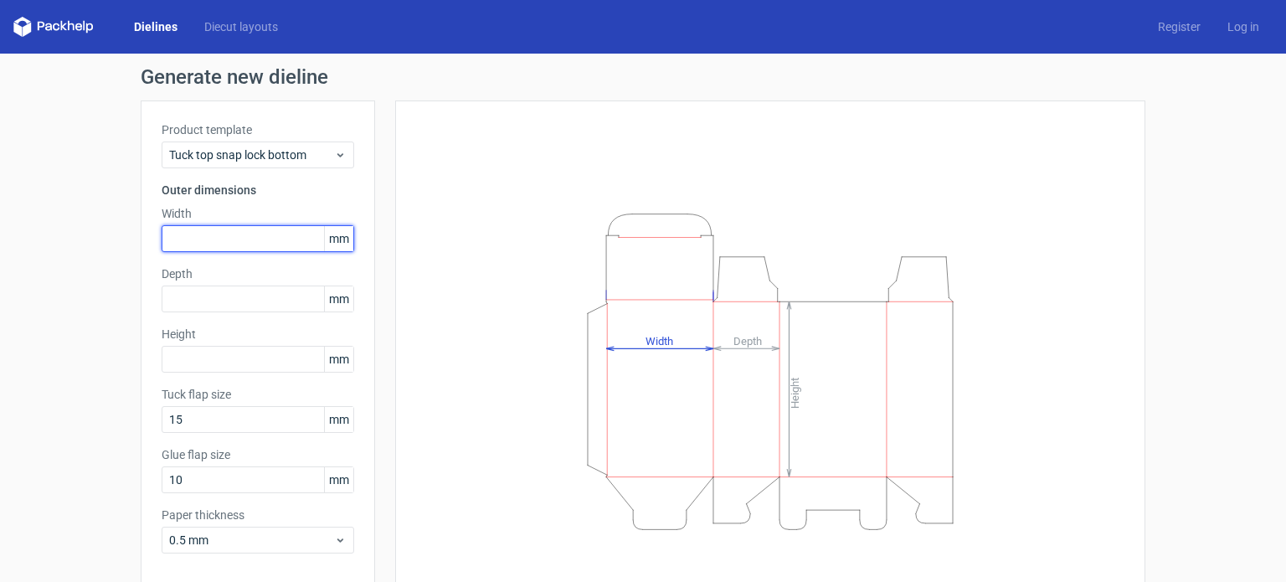
click at [211, 236] on input "text" at bounding box center [258, 238] width 192 height 27
type input "51"
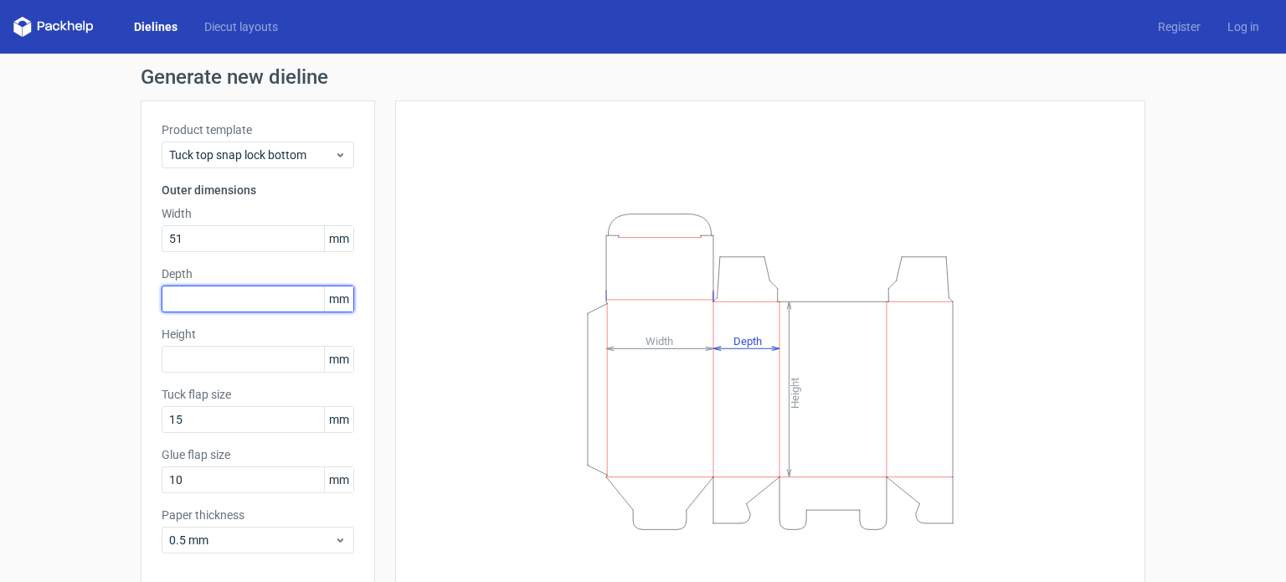
click at [193, 298] on input "text" at bounding box center [258, 298] width 192 height 27
type input "51"
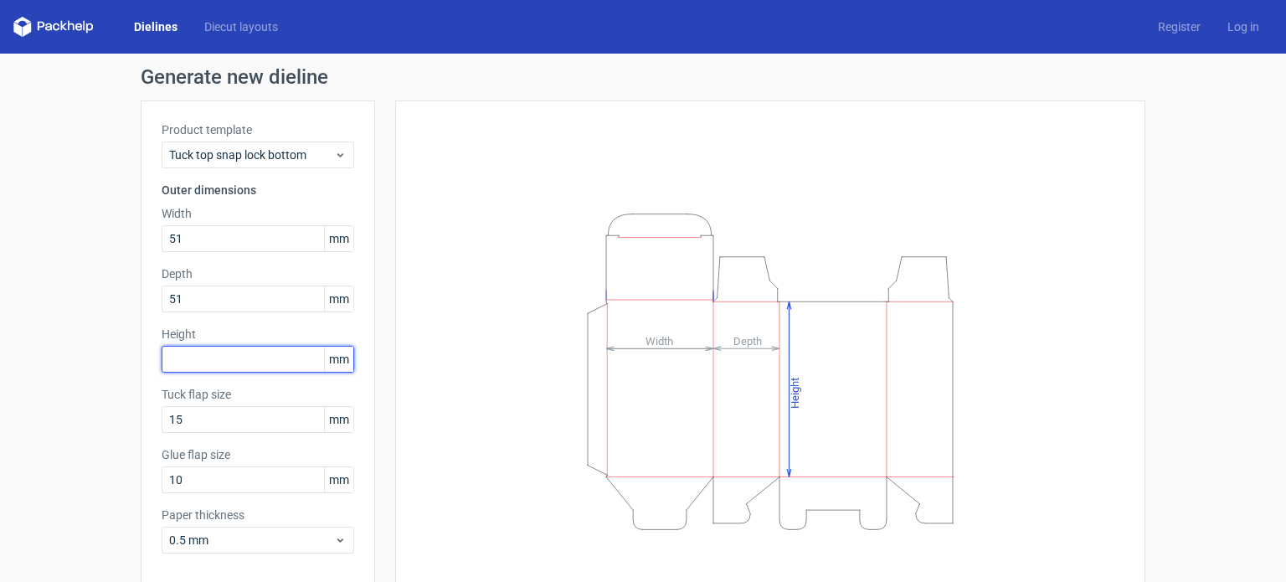
click at [183, 351] on input "text" at bounding box center [258, 359] width 192 height 27
type input "20"
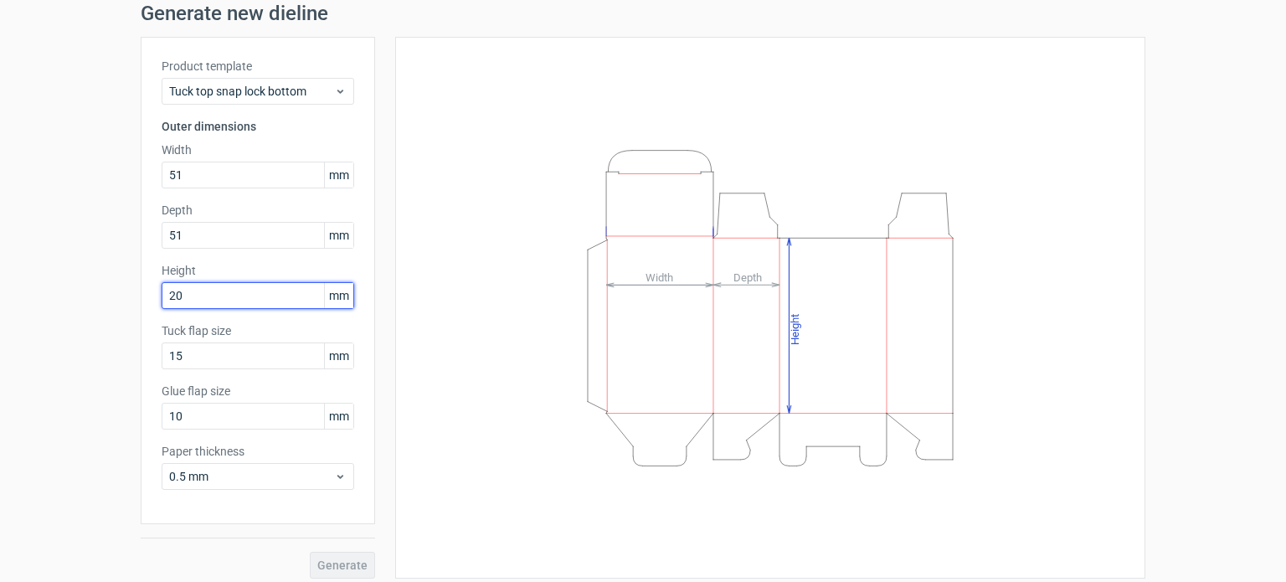
scroll to position [73, 0]
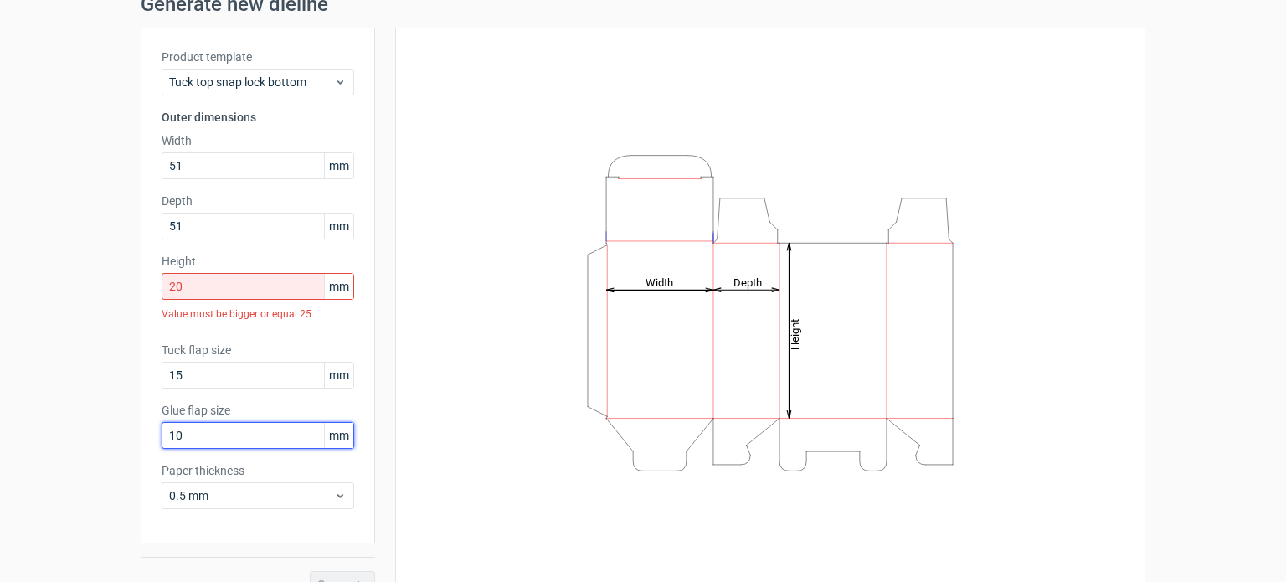
drag, startPoint x: 184, startPoint y: 408, endPoint x: 208, endPoint y: 409, distance: 23.5
click at [208, 409] on div "Glue flap size 10 mm" at bounding box center [258, 425] width 192 height 47
click at [242, 290] on input "20" at bounding box center [258, 286] width 192 height 27
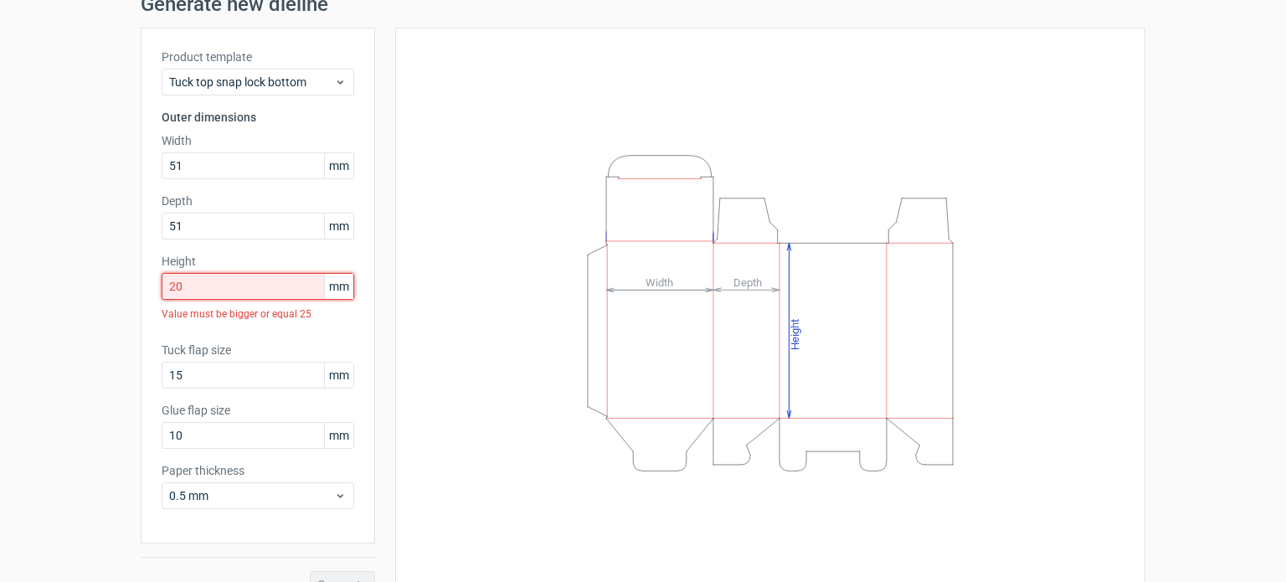
click at [242, 290] on input "20" at bounding box center [258, 286] width 192 height 27
click at [295, 328] on div "Product template Tuck top snap lock bottom Outer dimensions Width 51 mm Depth 5…" at bounding box center [258, 286] width 234 height 516
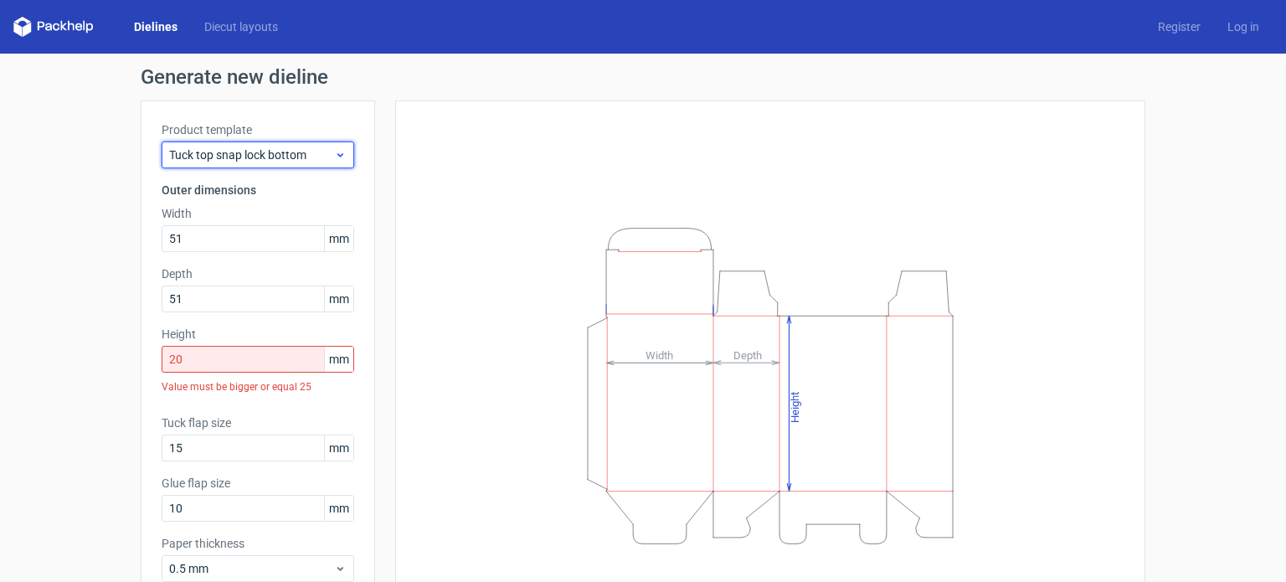
click at [290, 148] on span "Tuck top snap lock bottom" at bounding box center [251, 154] width 165 height 17
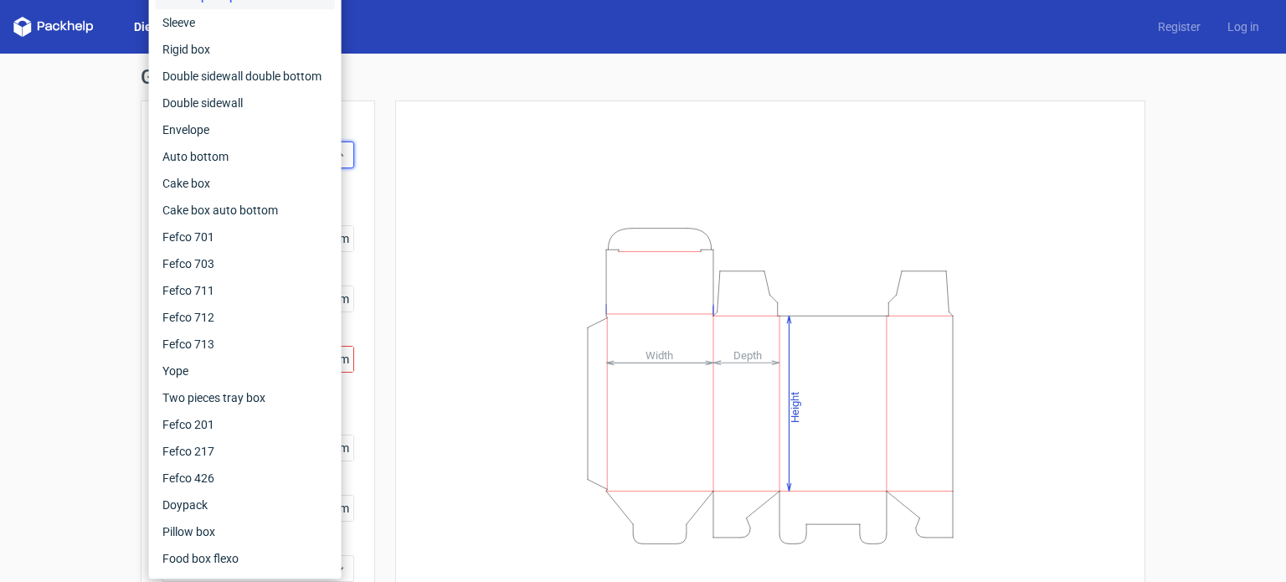
click at [451, 56] on div "Generate new dieline Product template Tuck top snap lock bottom Outer dimension…" at bounding box center [643, 369] width 1286 height 630
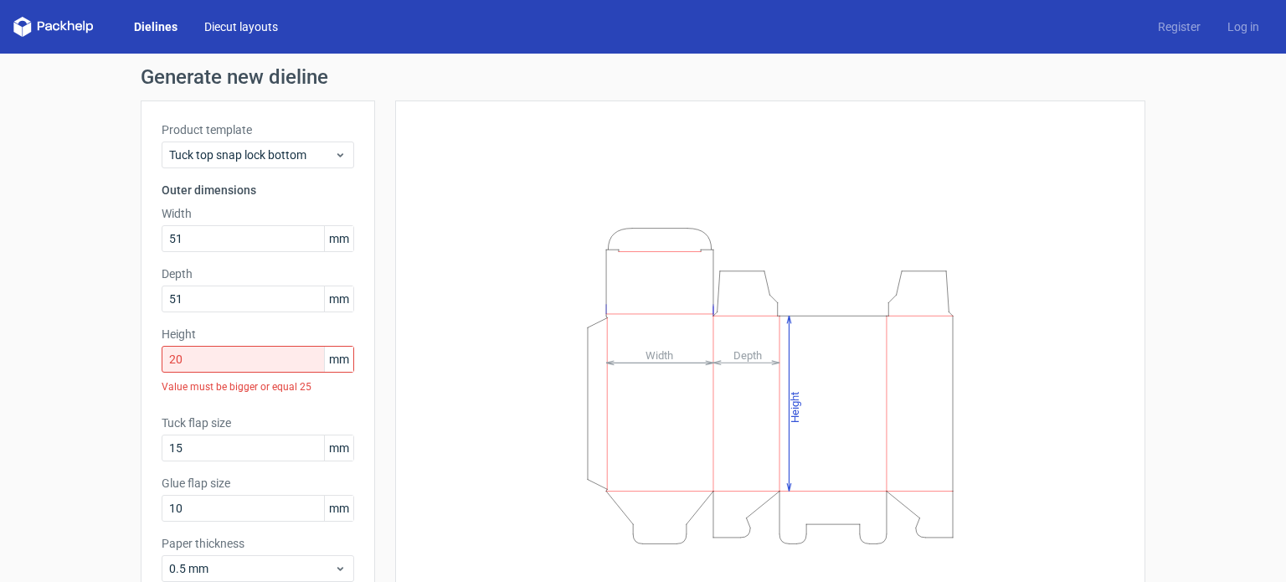
click at [231, 31] on link "Diecut layouts" at bounding box center [241, 26] width 100 height 17
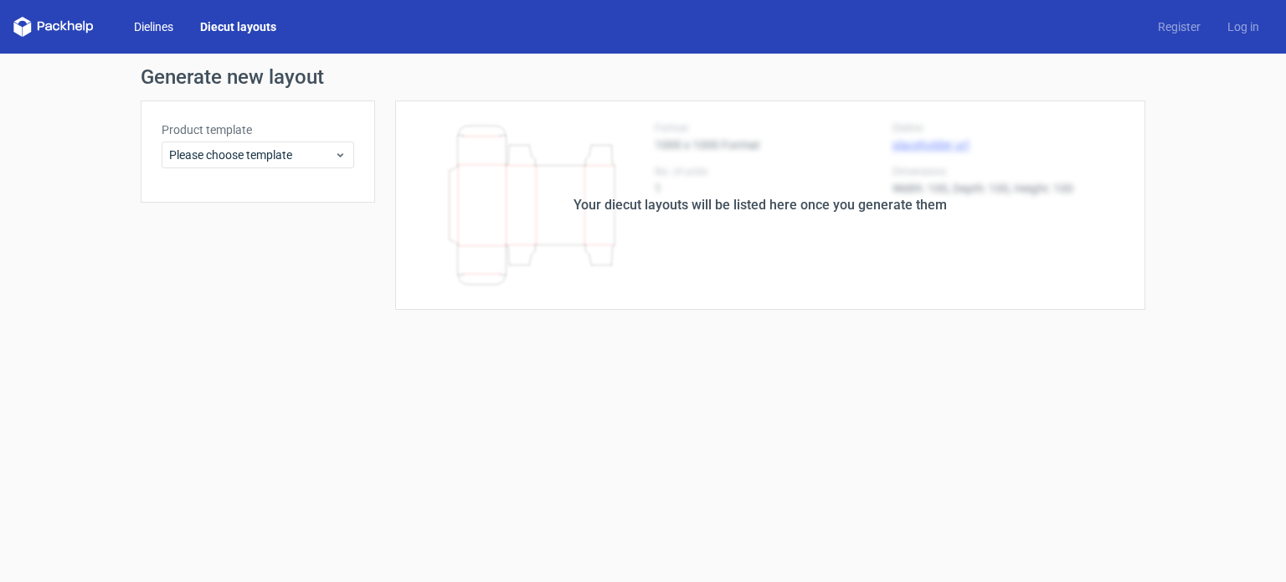
click at [157, 28] on link "Dielines" at bounding box center [154, 26] width 66 height 17
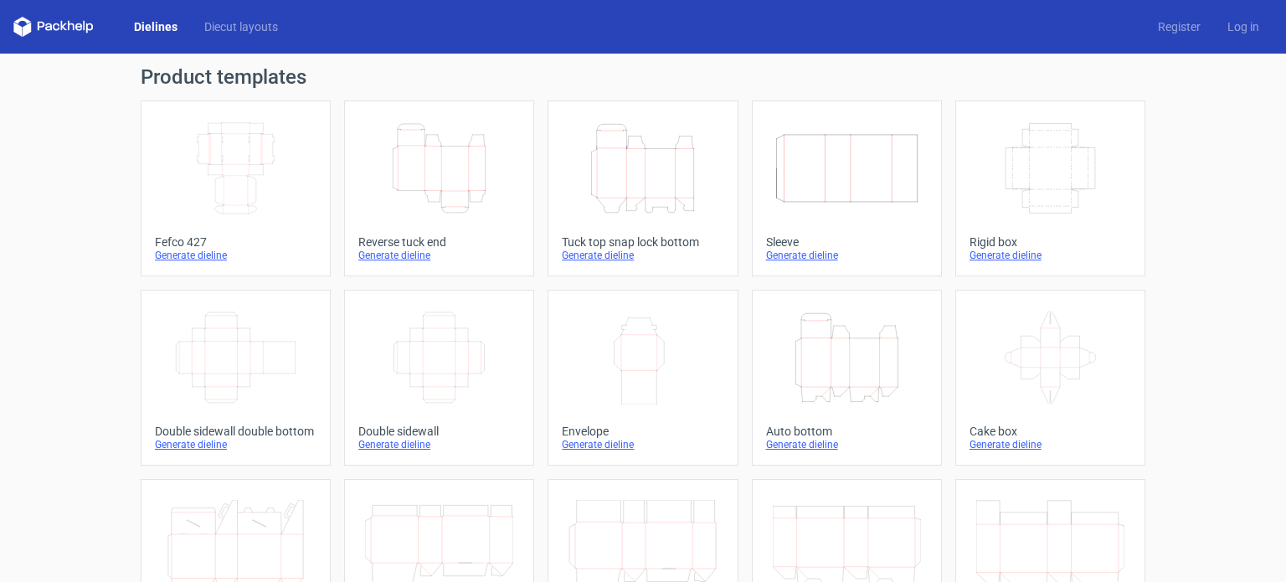
click at [421, 146] on icon "Height Depth Width" at bounding box center [439, 168] width 148 height 94
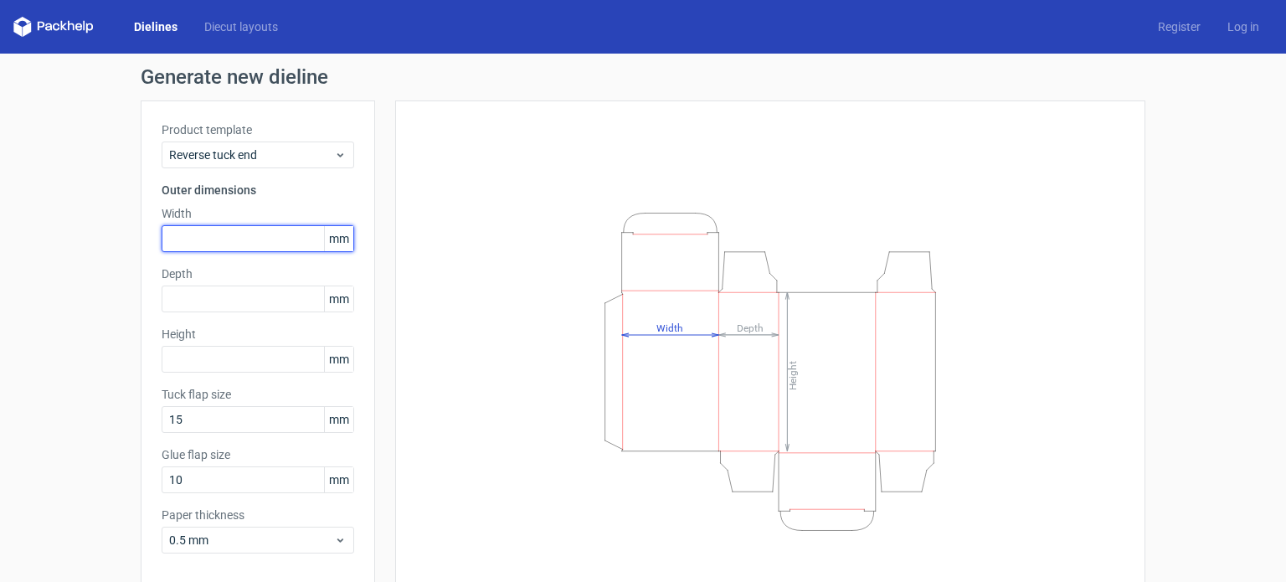
click at [248, 240] on input "text" at bounding box center [258, 238] width 192 height 27
type input "51"
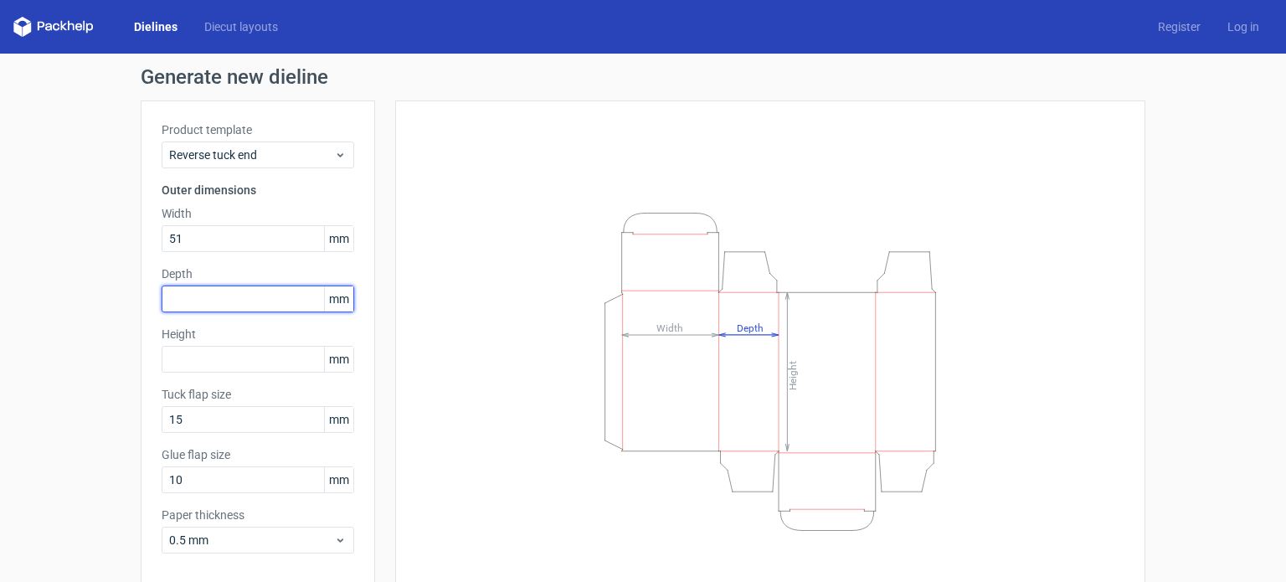
click at [243, 300] on input "text" at bounding box center [258, 298] width 192 height 27
type input "51"
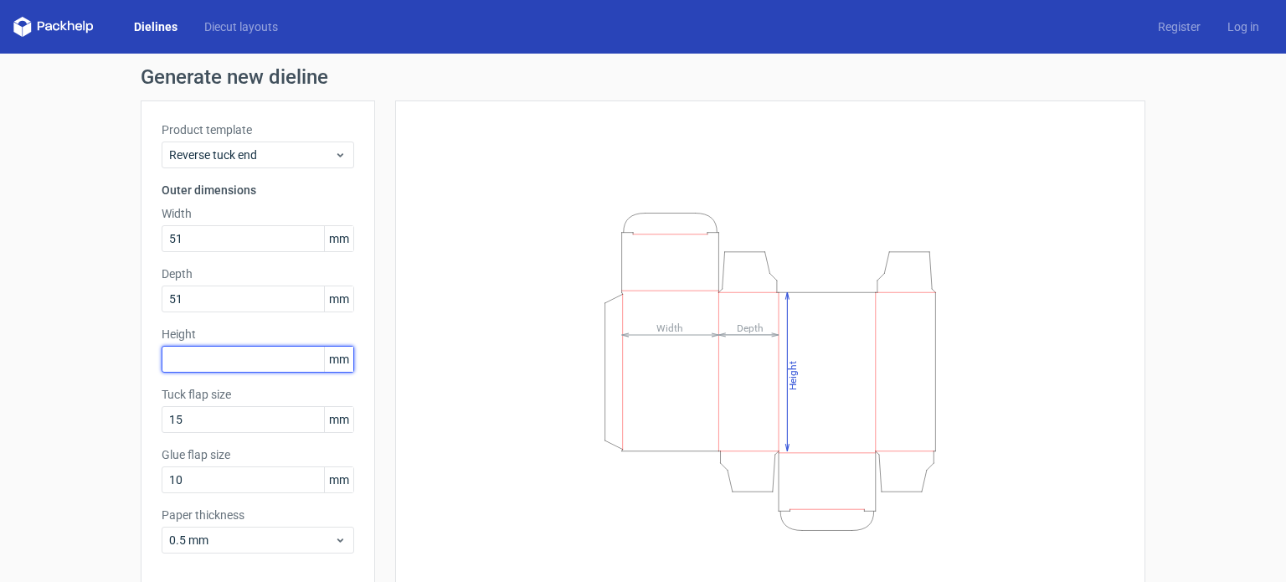
click at [233, 363] on input "text" at bounding box center [258, 359] width 192 height 27
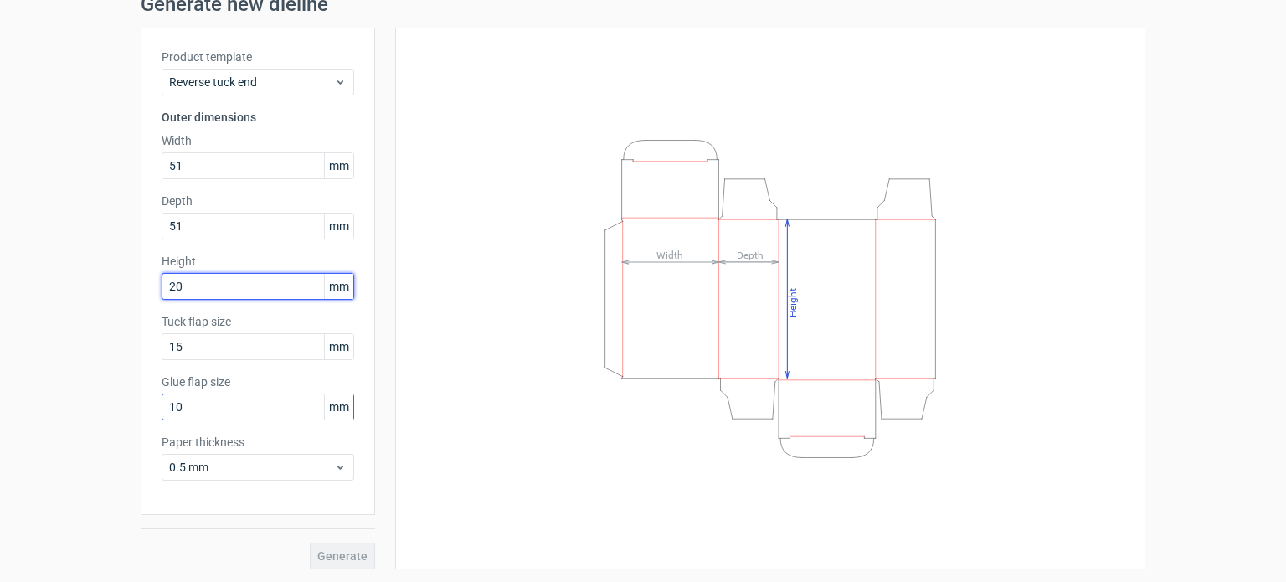
type input "20"
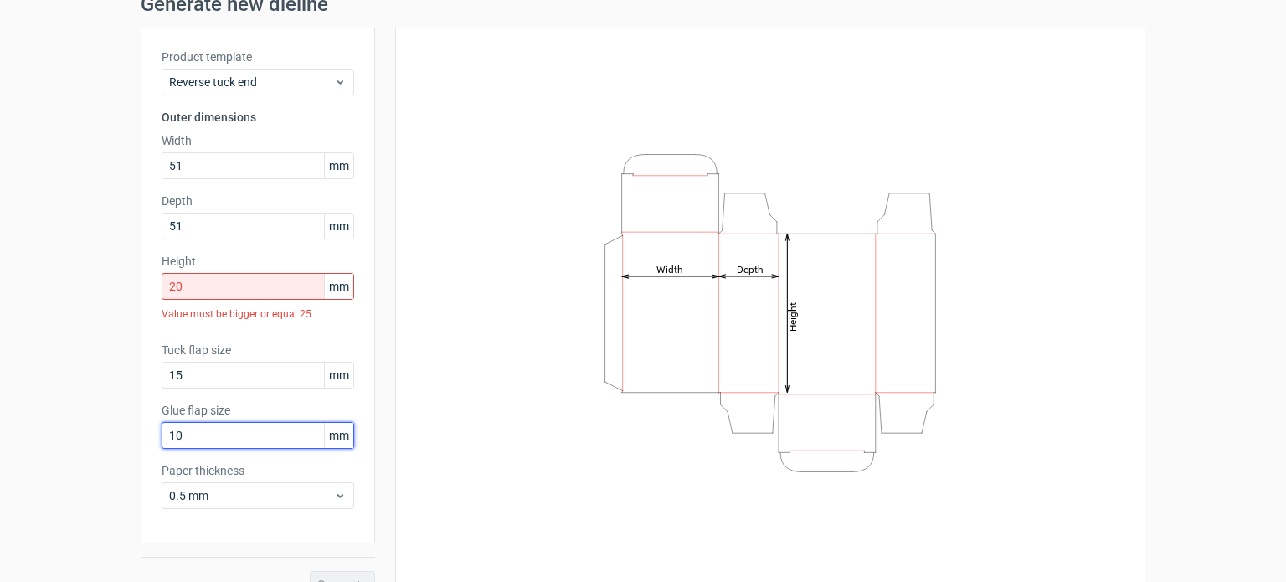
click at [192, 408] on div "Glue flap size 10 mm" at bounding box center [258, 425] width 192 height 47
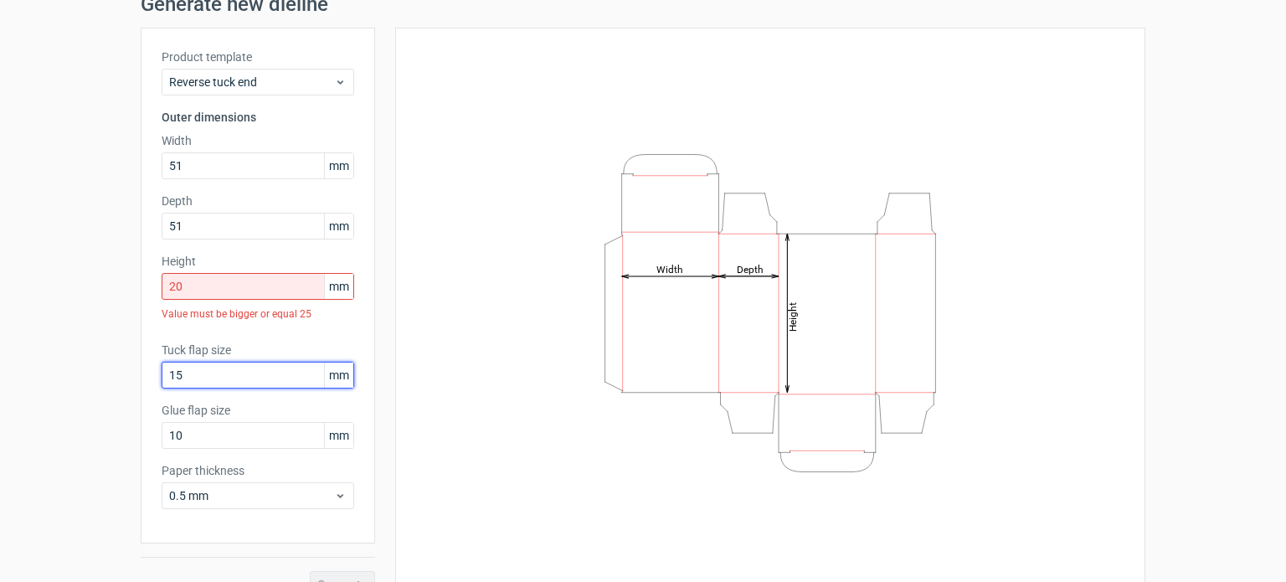
drag, startPoint x: 187, startPoint y: 372, endPoint x: 134, endPoint y: 380, distance: 53.3
click at [141, 380] on div "Product template Reverse tuck end Outer dimensions Width 51 mm Depth 51 mm Heig…" at bounding box center [258, 286] width 234 height 516
type input "10"
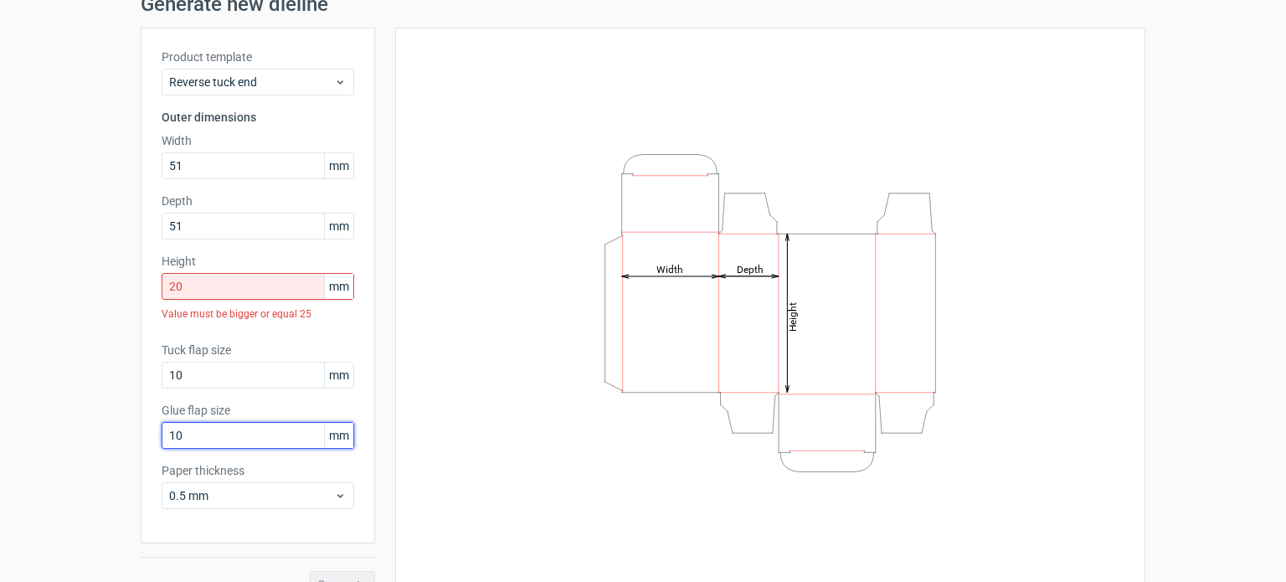
click at [186, 434] on input "10" at bounding box center [258, 435] width 192 height 27
drag, startPoint x: 186, startPoint y: 434, endPoint x: 150, endPoint y: 438, distance: 36.1
click at [150, 438] on div "Product template Reverse tuck end Outer dimensions Width 51 mm Depth 51 mm Heig…" at bounding box center [258, 286] width 234 height 516
type input "20"
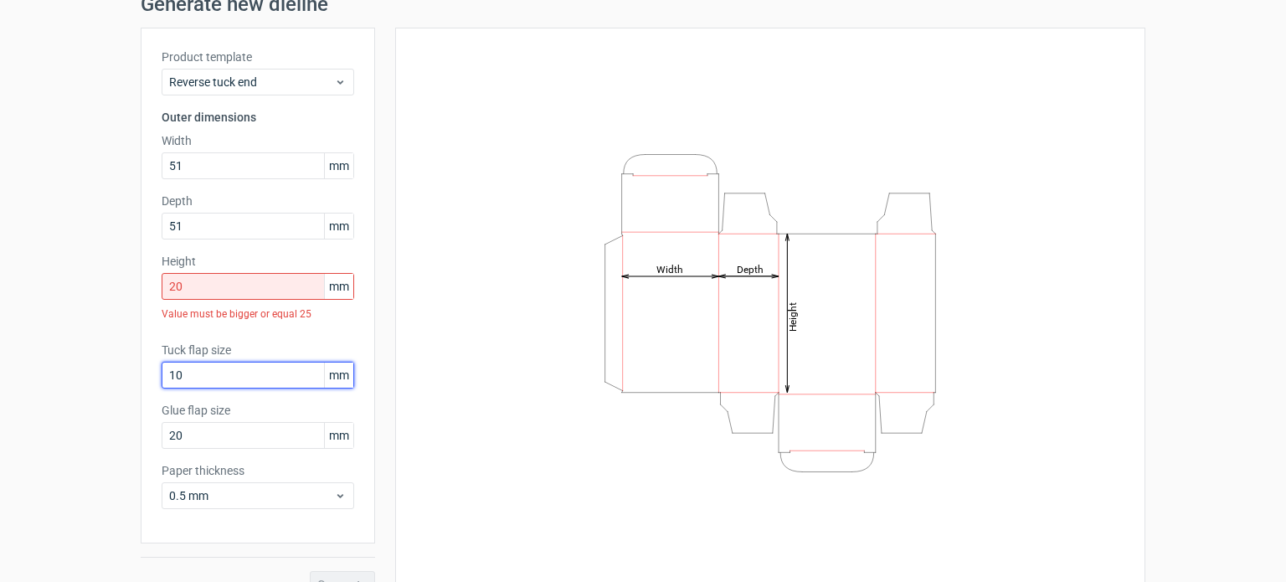
click at [281, 379] on input "10" at bounding box center [258, 375] width 192 height 27
click at [300, 335] on div "Product template Reverse tuck end Outer dimensions Width 51 mm Depth 51 mm Heig…" at bounding box center [258, 286] width 234 height 516
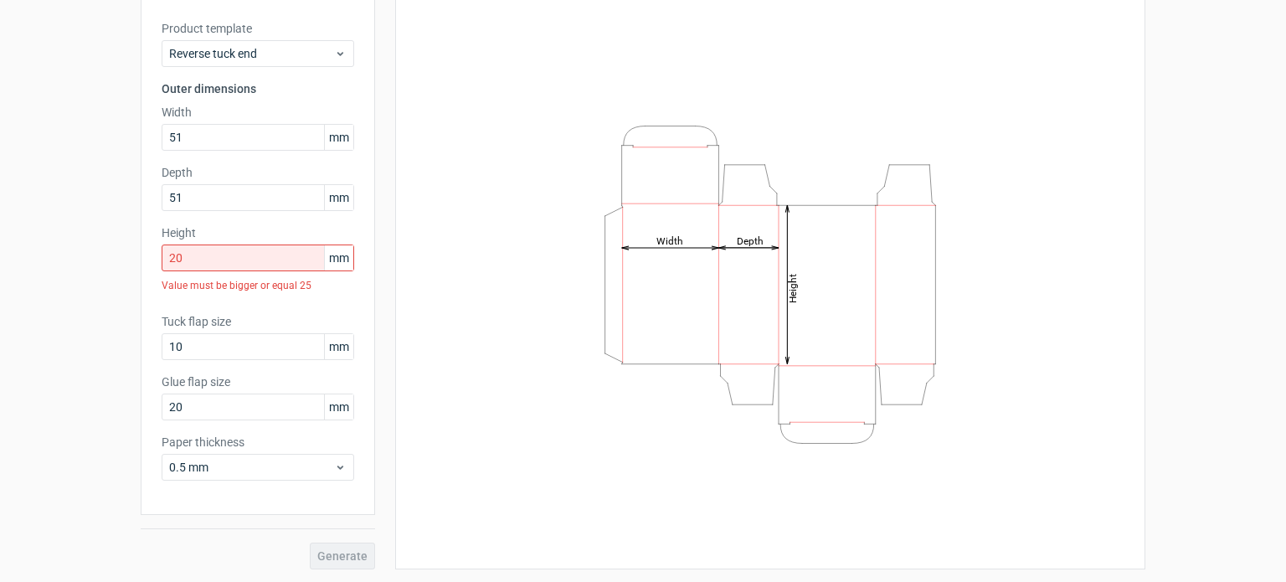
click at [344, 558] on div "Generate" at bounding box center [258, 542] width 234 height 54
drag, startPoint x: 215, startPoint y: 250, endPoint x: 144, endPoint y: 259, distance: 71.6
click at [144, 259] on div "Product template Reverse tuck end Outer dimensions Width 51 mm Depth 51 mm Heig…" at bounding box center [258, 257] width 234 height 516
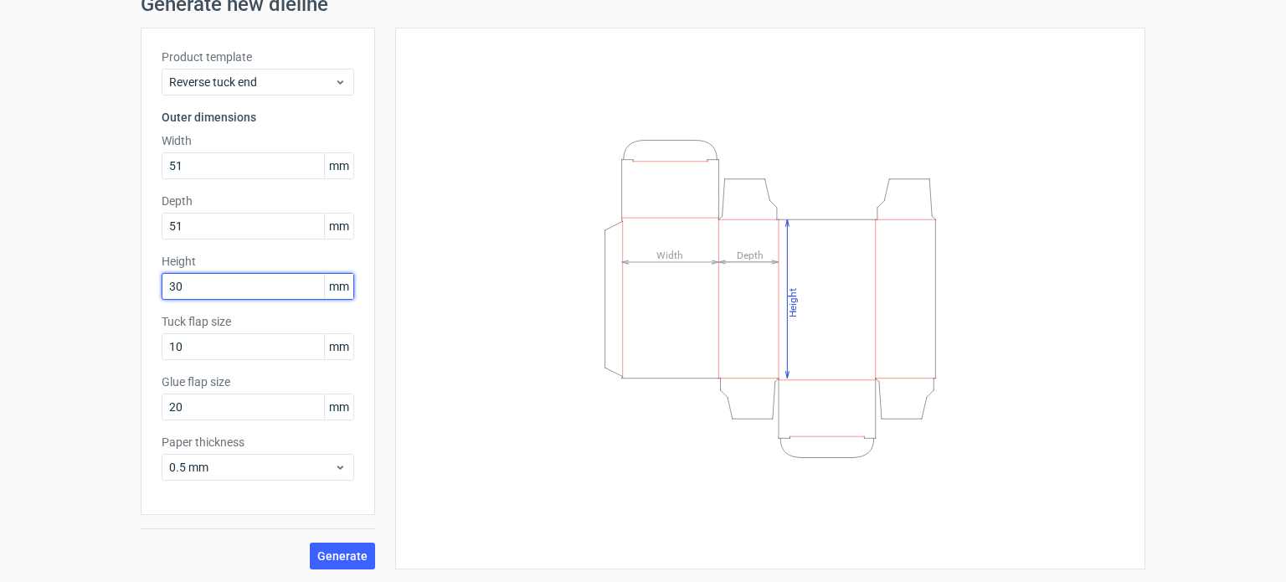
drag, startPoint x: 181, startPoint y: 284, endPoint x: 132, endPoint y: 283, distance: 48.5
click at [132, 283] on div "Generate new dieline Product template Reverse tuck end Outer dimensions Width 5…" at bounding box center [643, 282] width 1286 height 602
type input "5"
type input "25"
click at [310, 542] on button "Generate" at bounding box center [342, 555] width 65 height 27
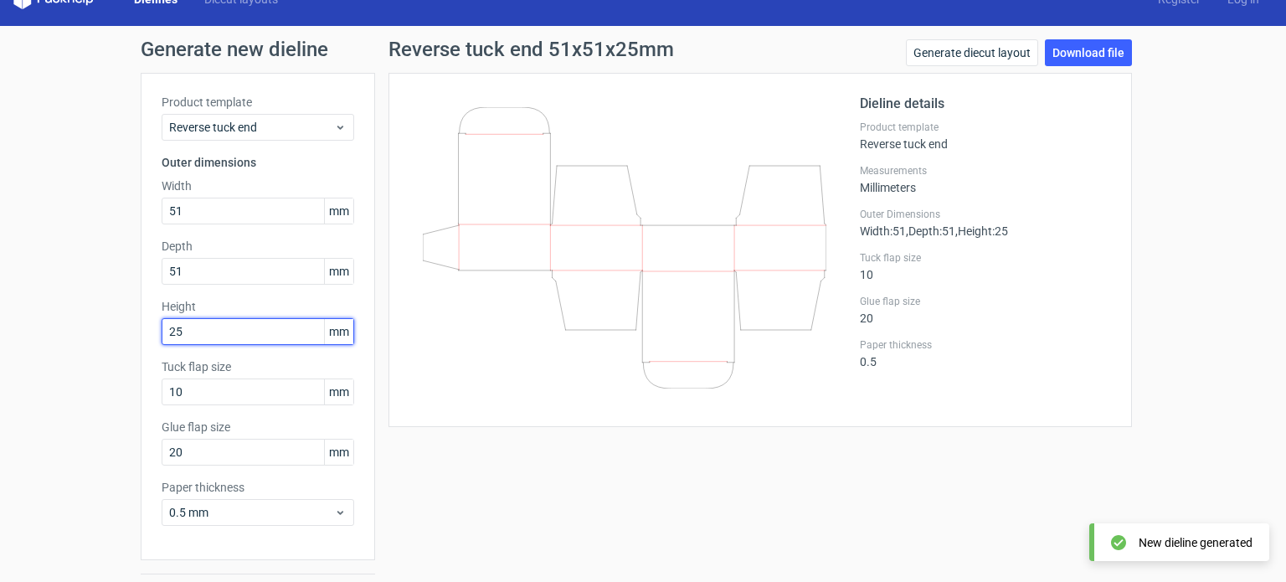
scroll to position [26, 0]
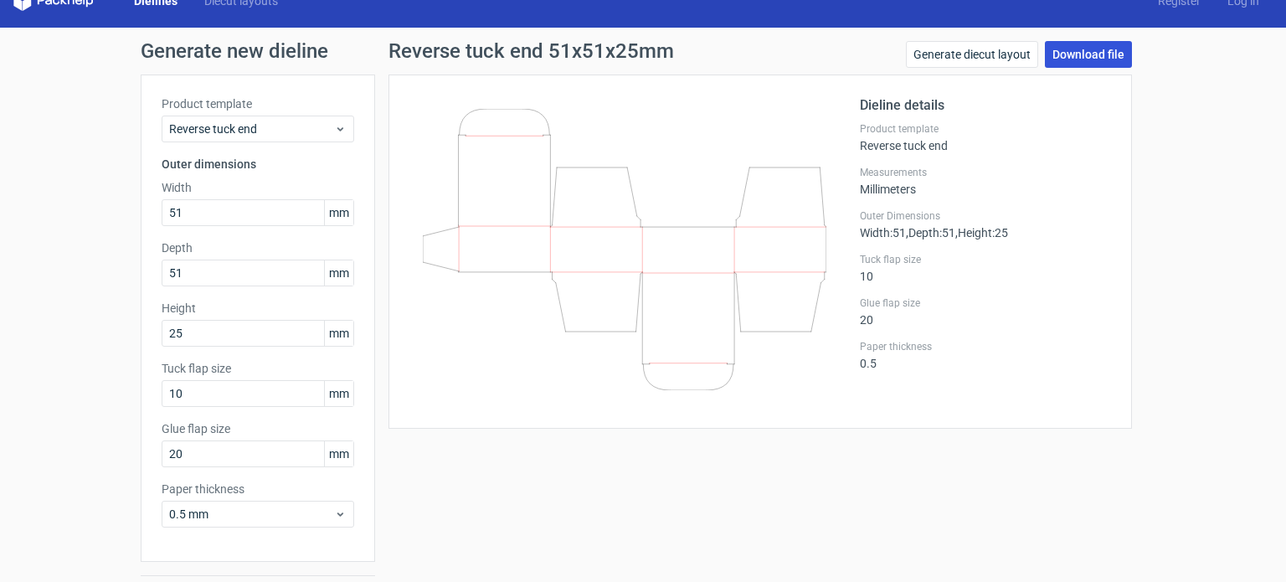
click at [1078, 56] on link "Download file" at bounding box center [1087, 54] width 87 height 27
drag, startPoint x: 196, startPoint y: 269, endPoint x: 95, endPoint y: 290, distance: 102.6
click at [95, 290] on div "Generate new dieline Product template Reverse tuck end Outer dimensions Width 5…" at bounding box center [643, 329] width 1286 height 602
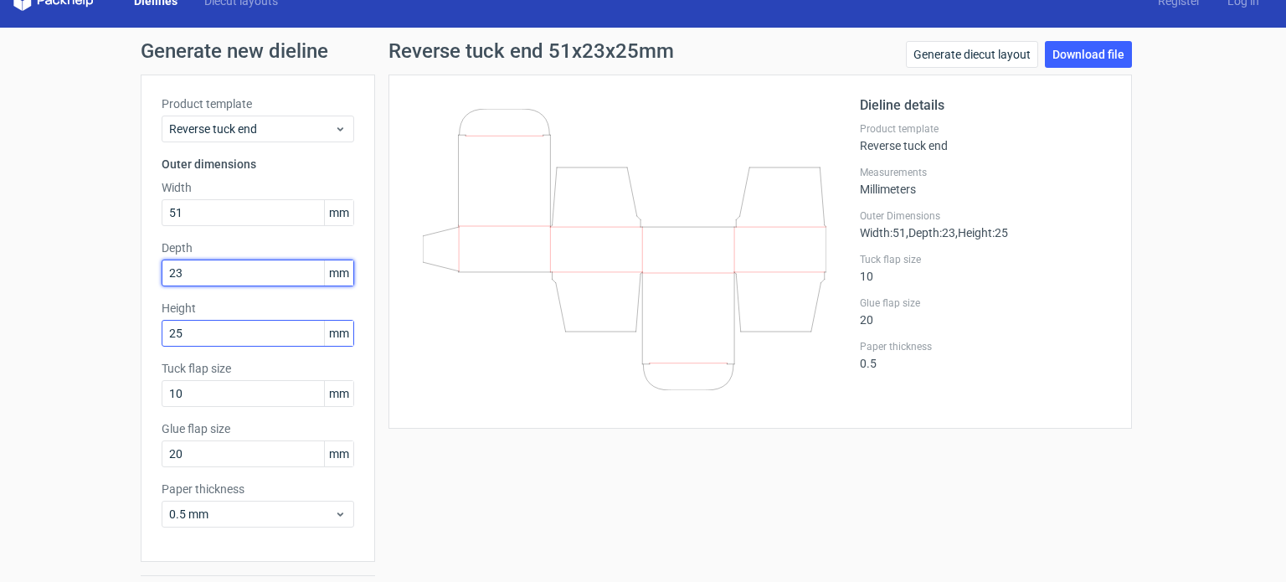
type input "23"
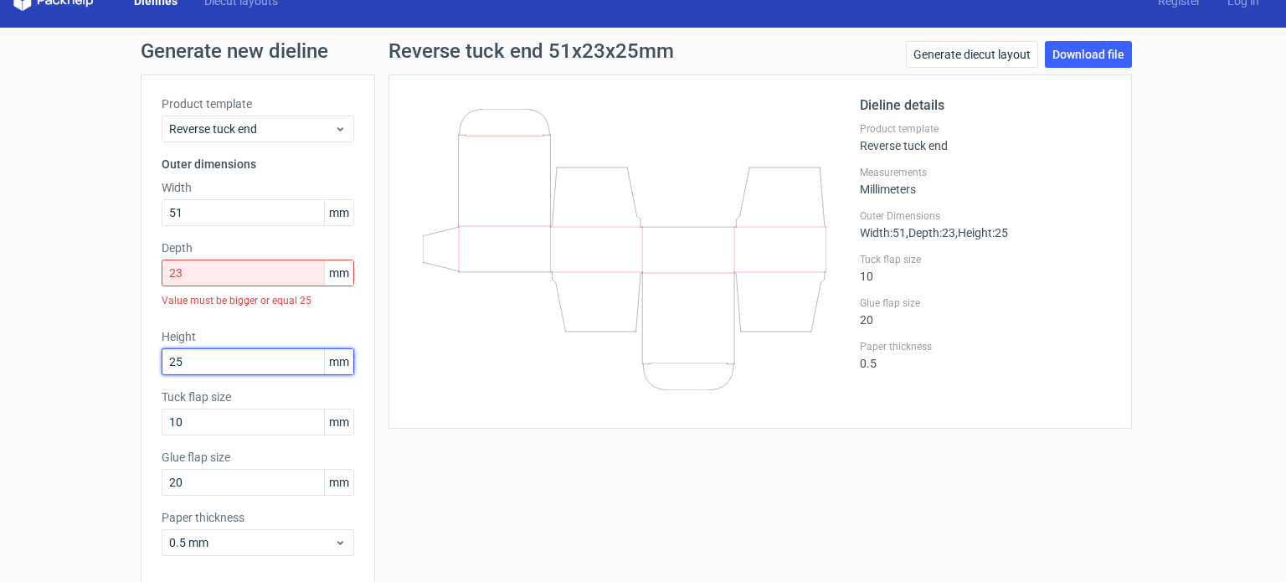
drag, startPoint x: 189, startPoint y: 335, endPoint x: 144, endPoint y: 341, distance: 45.7
click at [144, 341] on div "Product template Reverse tuck end Outer dimensions Width 51 mm Depth 23 mm Valu…" at bounding box center [258, 332] width 234 height 516
type input "51"
drag, startPoint x: 200, startPoint y: 267, endPoint x: 145, endPoint y: 285, distance: 58.2
click at [145, 285] on div "Product template Reverse tuck end Outer dimensions Width 51 mm Depth 23 mm Valu…" at bounding box center [258, 332] width 234 height 516
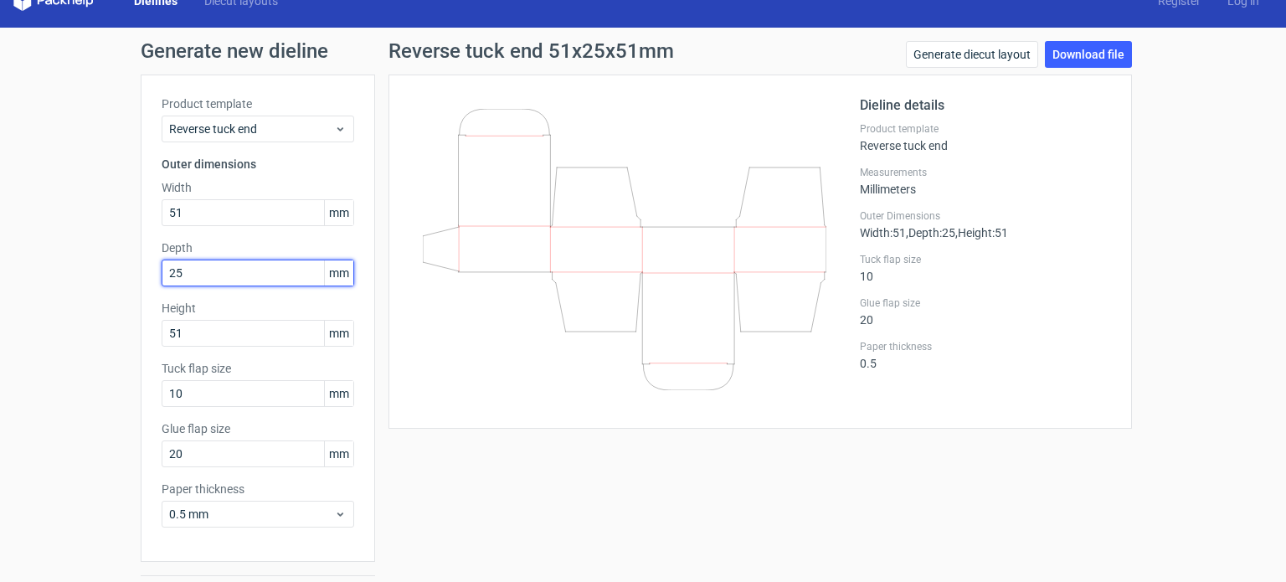
scroll to position [73, 0]
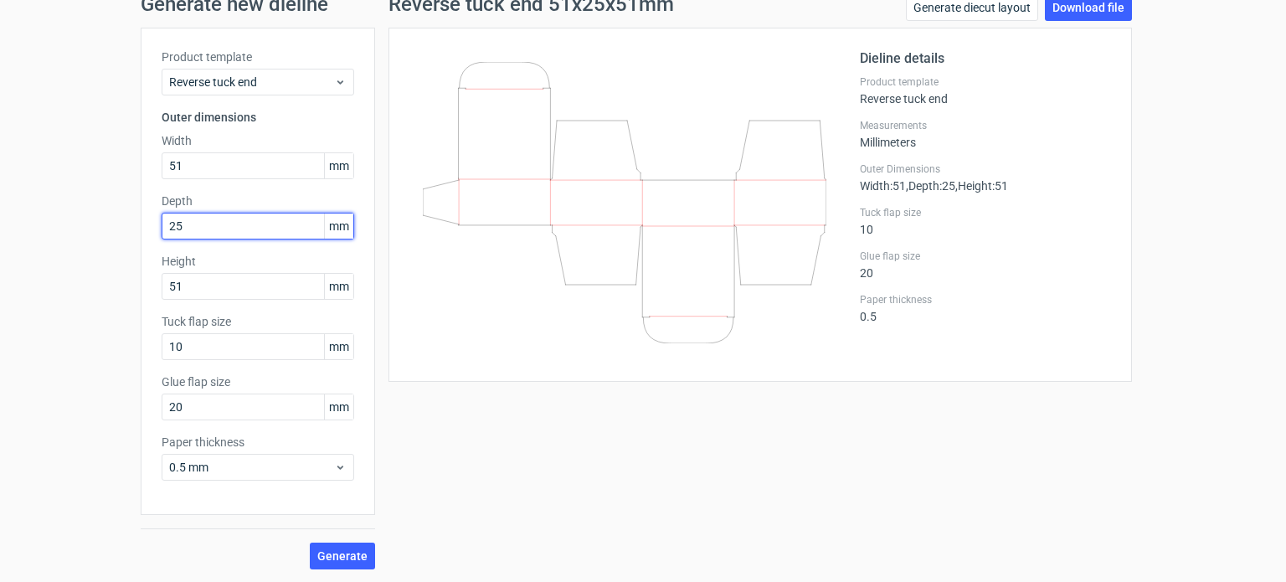
type input "25"
click at [285, 507] on div "Product template Reverse tuck end Outer dimensions Width 51 mm Depth 25 mm Heig…" at bounding box center [258, 271] width 234 height 487
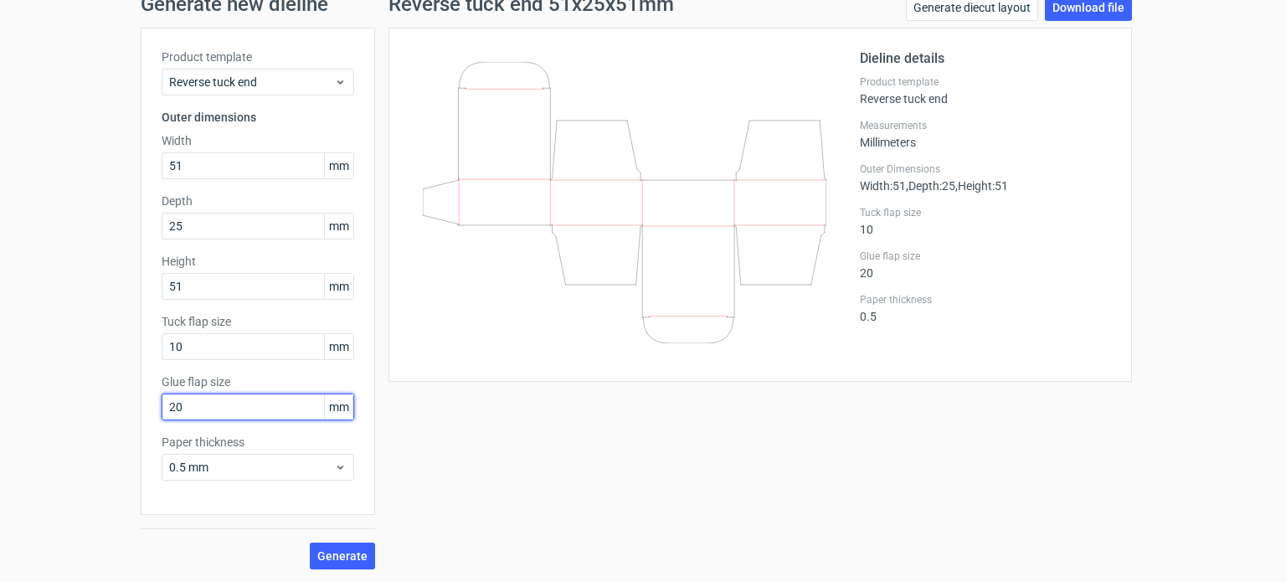
drag, startPoint x: 191, startPoint y: 406, endPoint x: 141, endPoint y: 413, distance: 50.7
click at [141, 413] on div "Product template Reverse tuck end Outer dimensions Width 51 mm Depth 25 mm Heig…" at bounding box center [258, 271] width 234 height 487
type input "10"
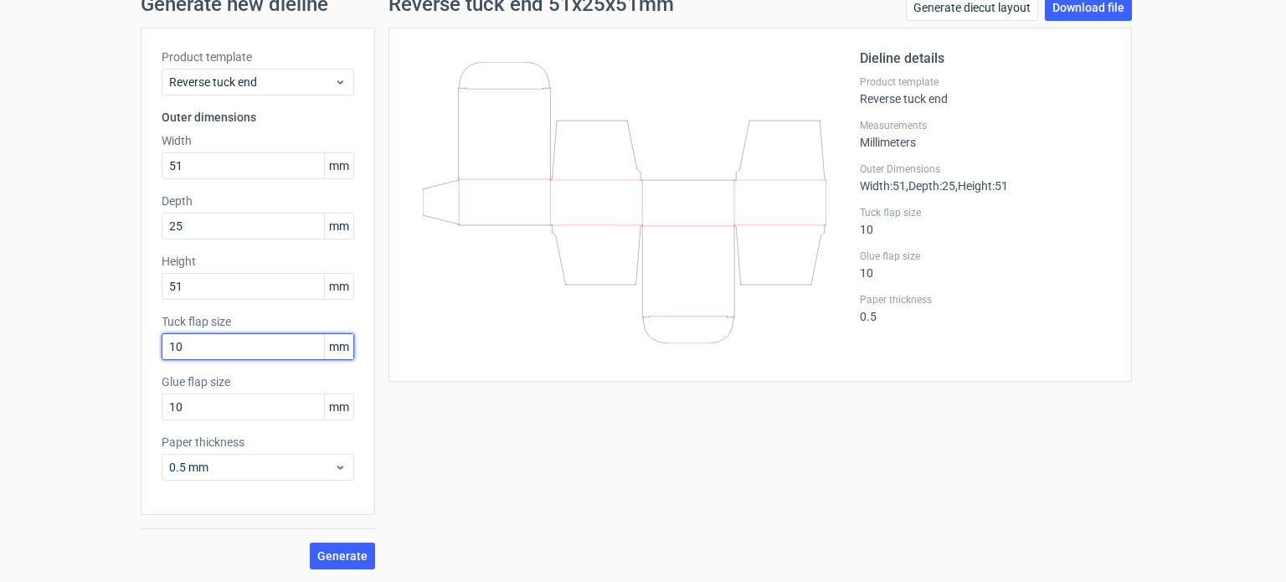
drag, startPoint x: 206, startPoint y: 341, endPoint x: 127, endPoint y: 364, distance: 82.1
click at [127, 364] on div "Generate new dieline Product template Reverse tuck end Outer dimensions Width 5…" at bounding box center [643, 282] width 1286 height 602
type input "20"
click at [345, 562] on span "Generate" at bounding box center [342, 556] width 50 height 12
click at [1080, 6] on link "Download file" at bounding box center [1087, 7] width 87 height 27
